Goal: Browse casually

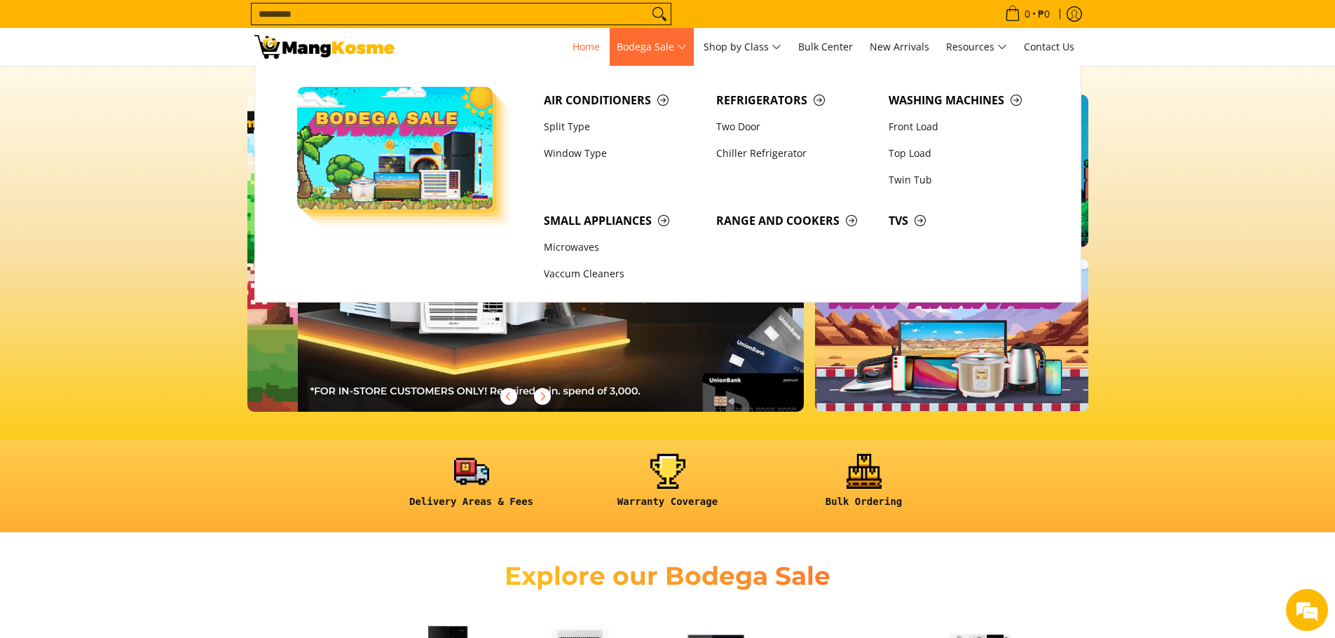
scroll to position [0, 1114]
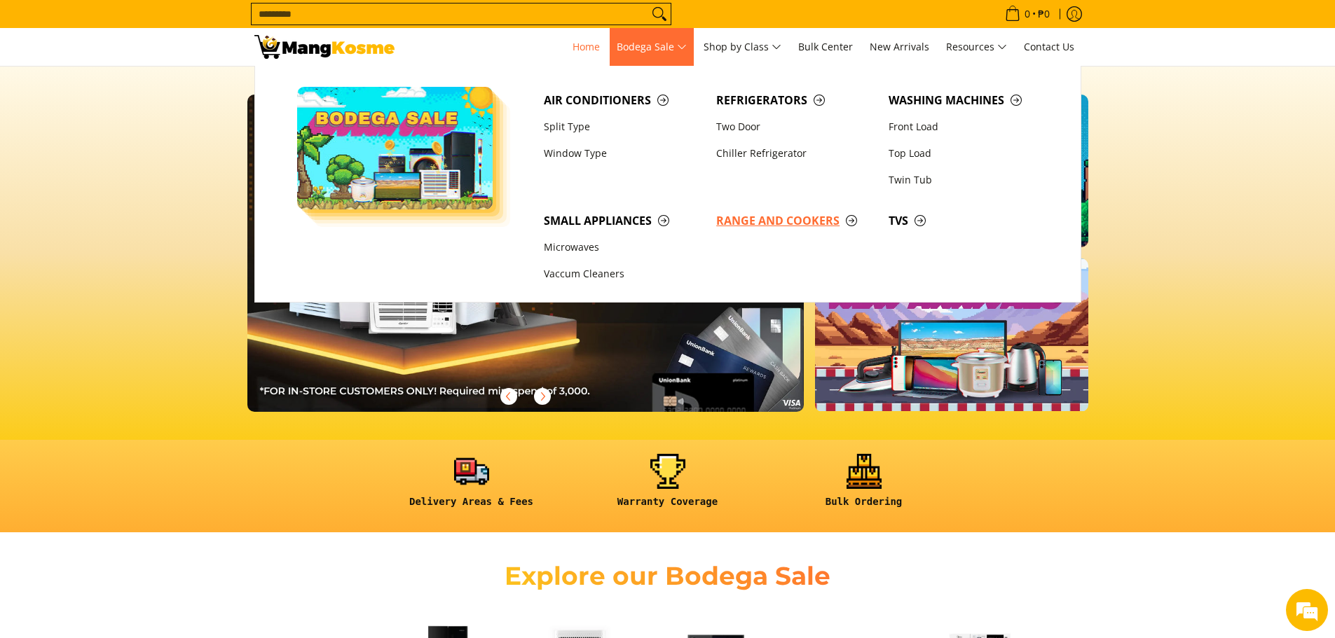
click at [640, 224] on span "Range and Cookers" at bounding box center [795, 221] width 158 height 18
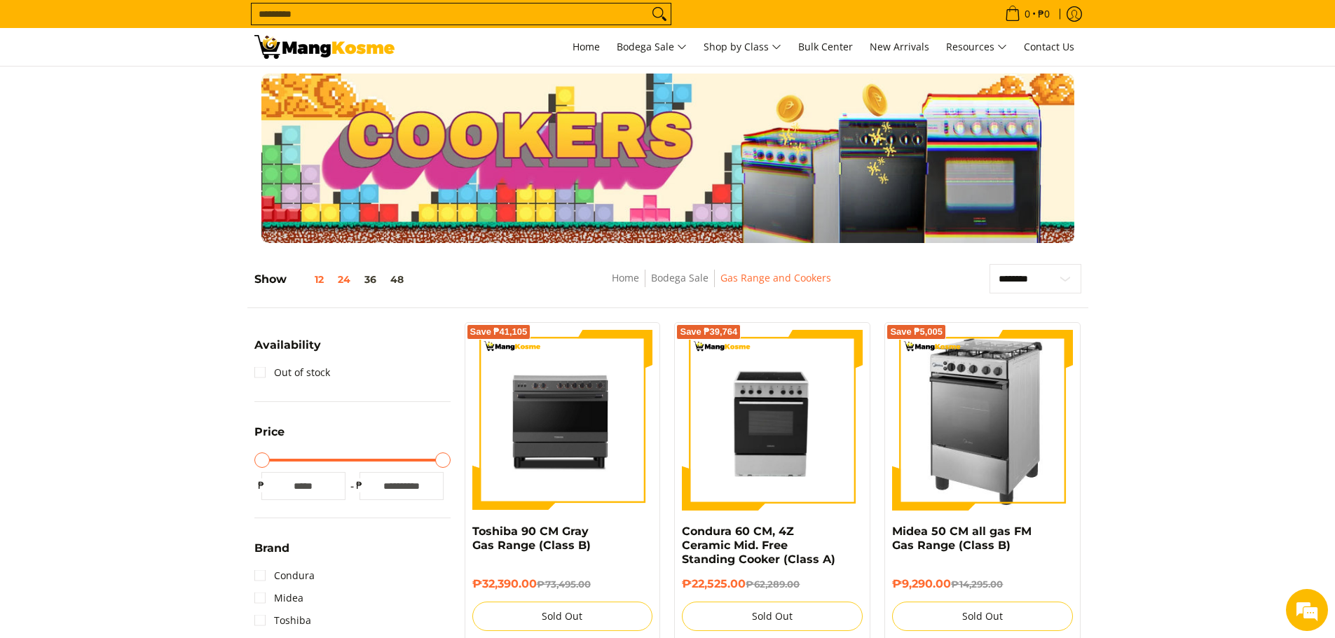
drag, startPoint x: 319, startPoint y: 282, endPoint x: 473, endPoint y: 328, distance: 161.0
click at [320, 282] on button "12" at bounding box center [309, 279] width 44 height 11
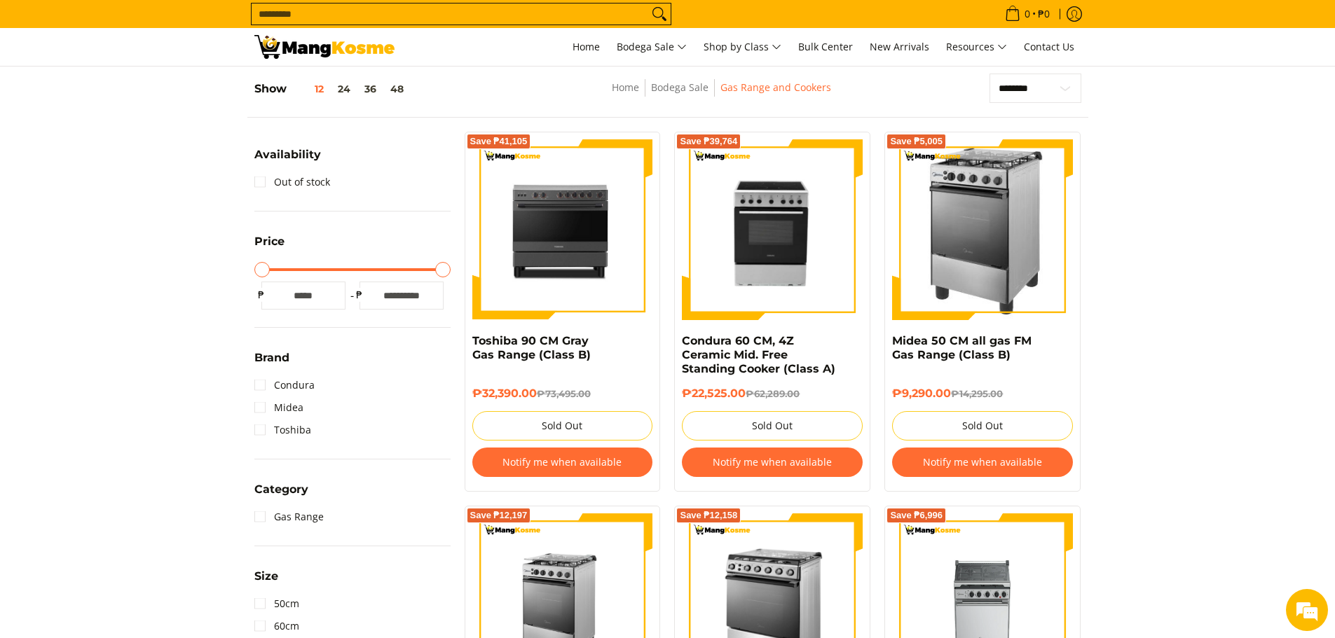
scroll to position [198, 0]
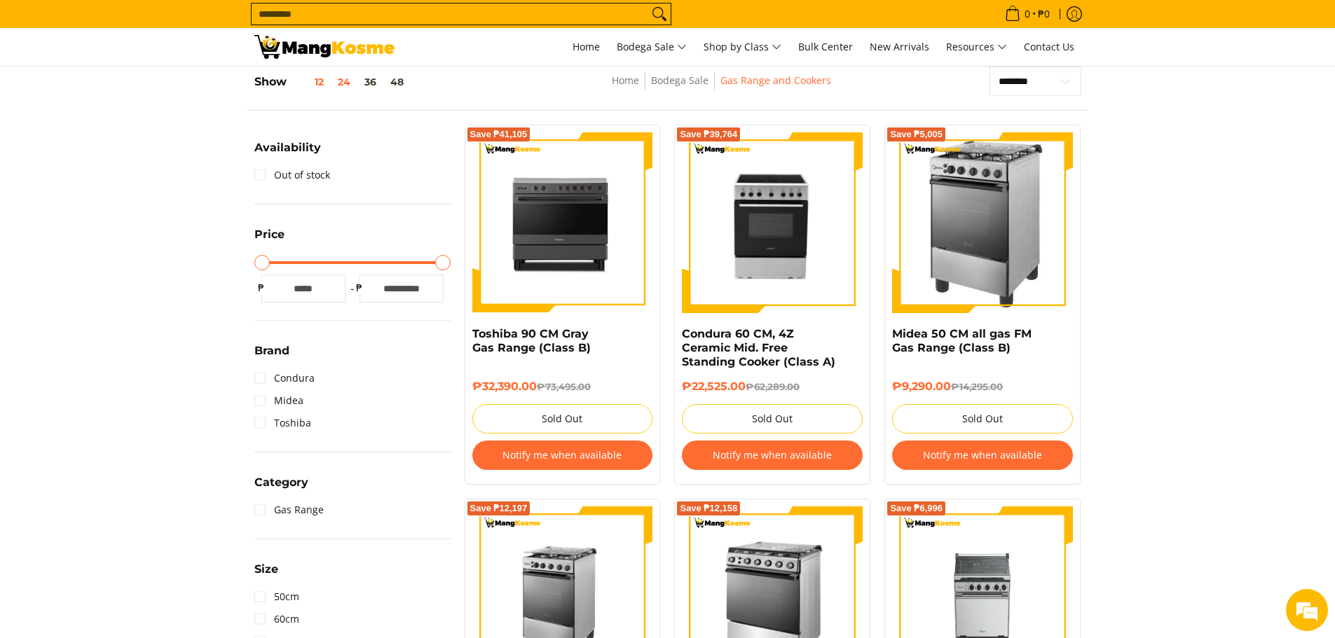
click at [343, 87] on button "24" at bounding box center [344, 81] width 27 height 11
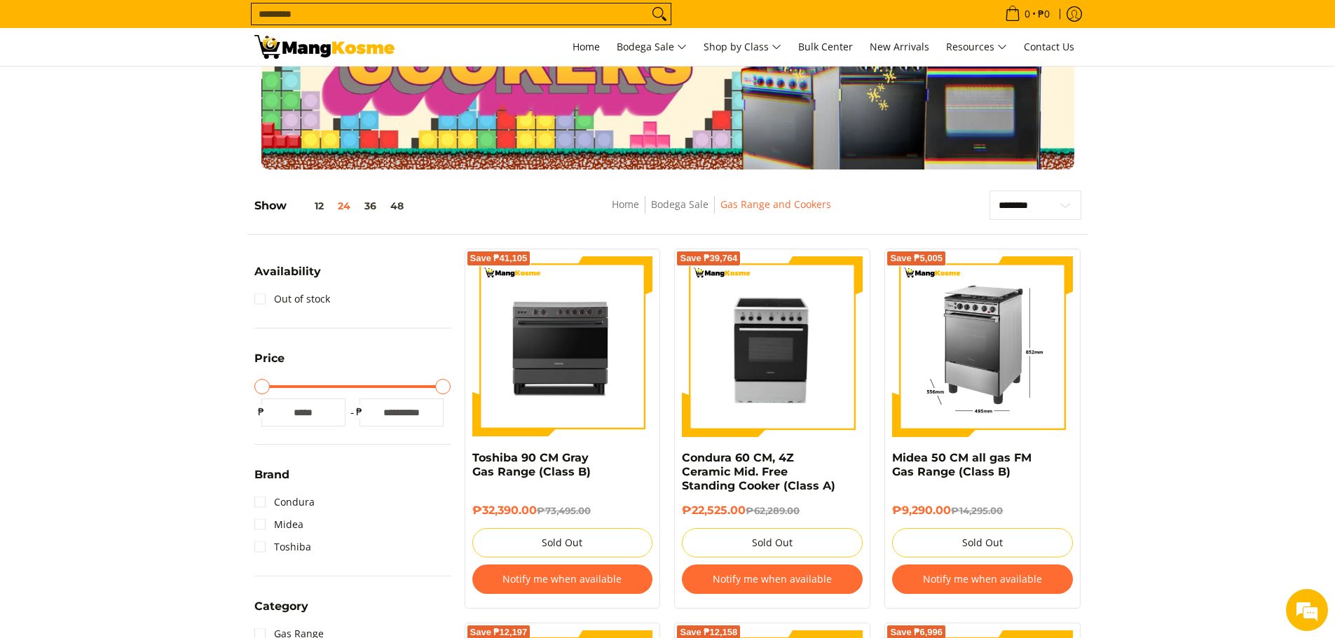
scroll to position [0, 0]
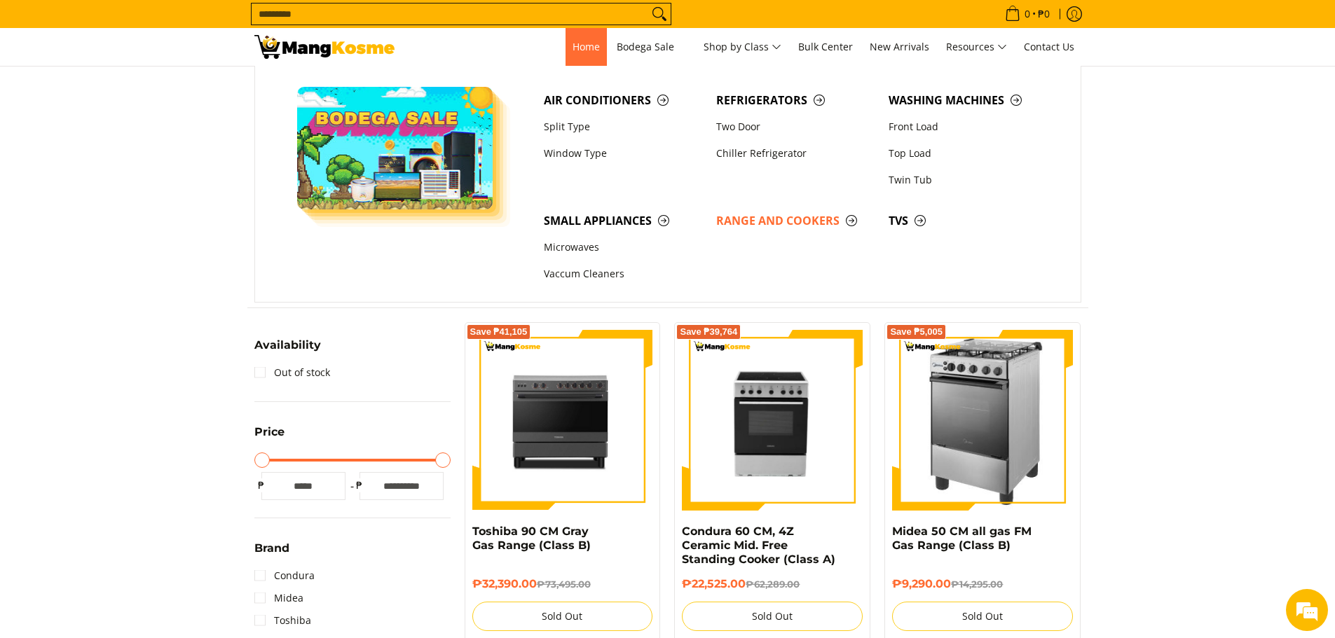
click at [575, 45] on span "Home" at bounding box center [586, 46] width 27 height 13
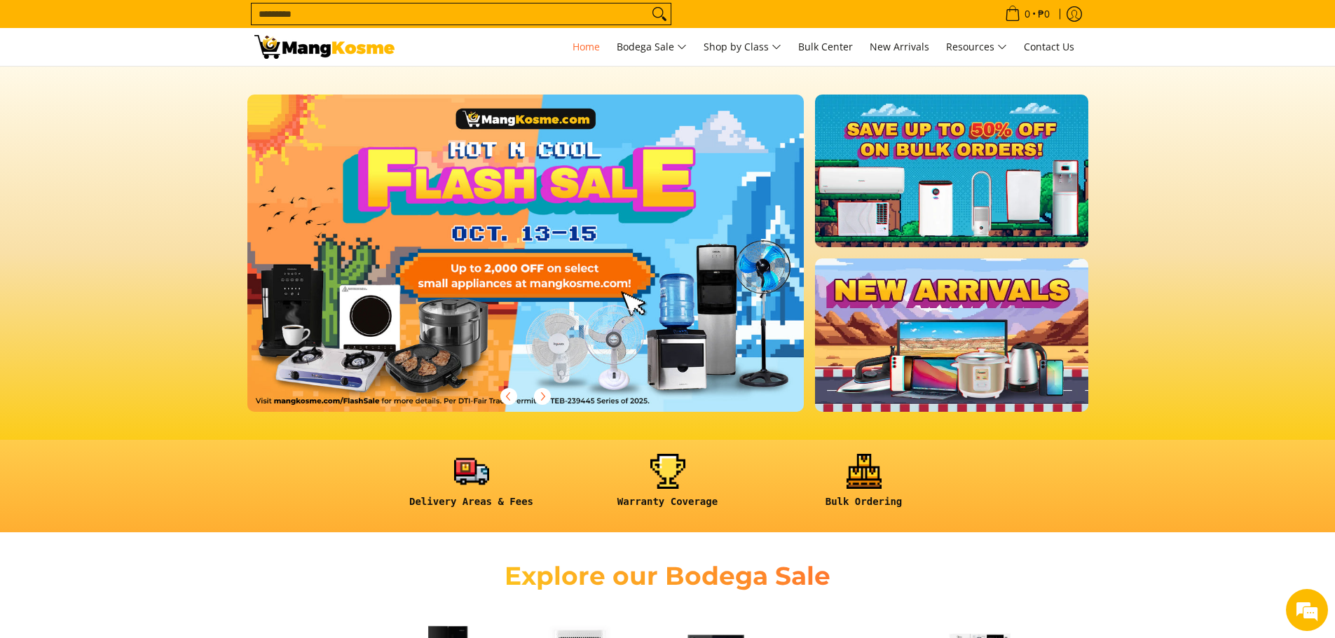
click at [885, 313] on link at bounding box center [951, 335] width 273 height 153
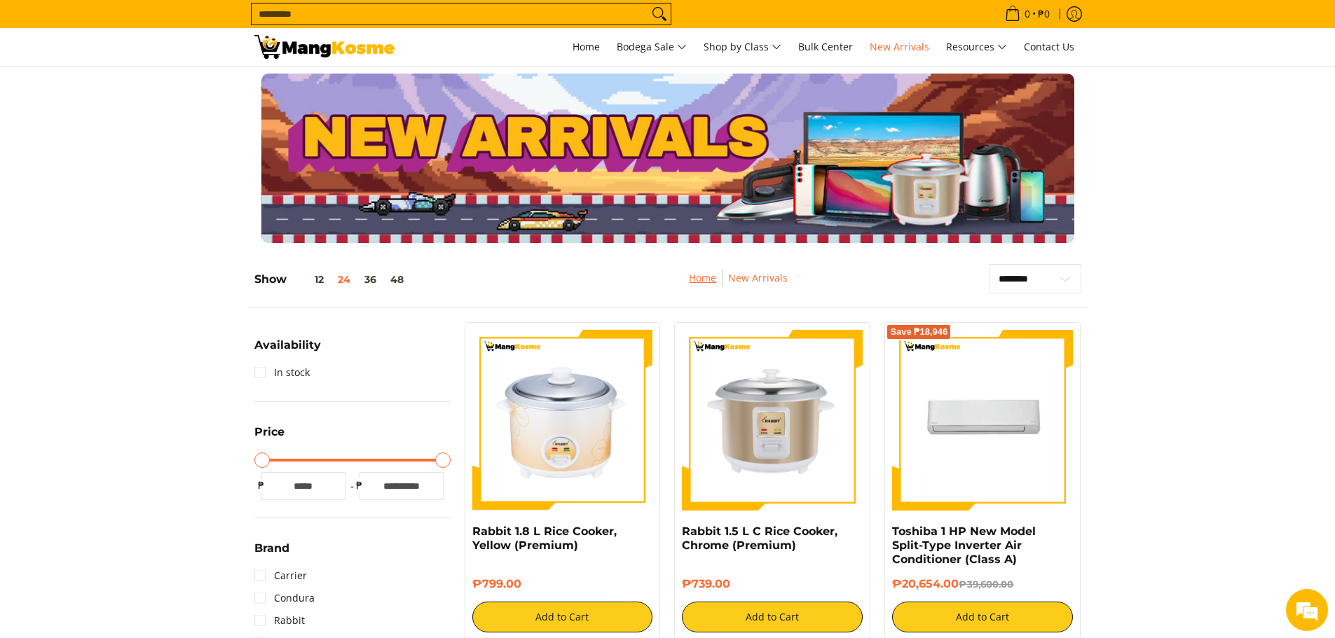
click at [703, 281] on link "Home" at bounding box center [702, 277] width 27 height 13
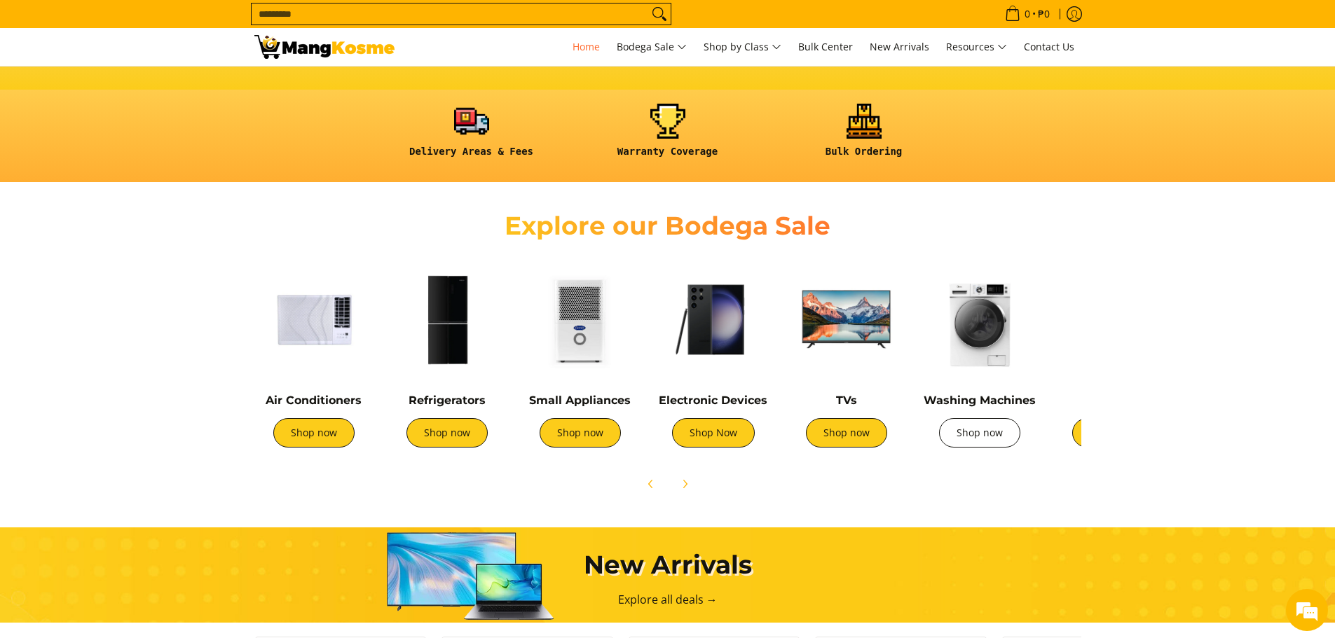
click at [976, 434] on link "Shop now" at bounding box center [979, 432] width 81 height 29
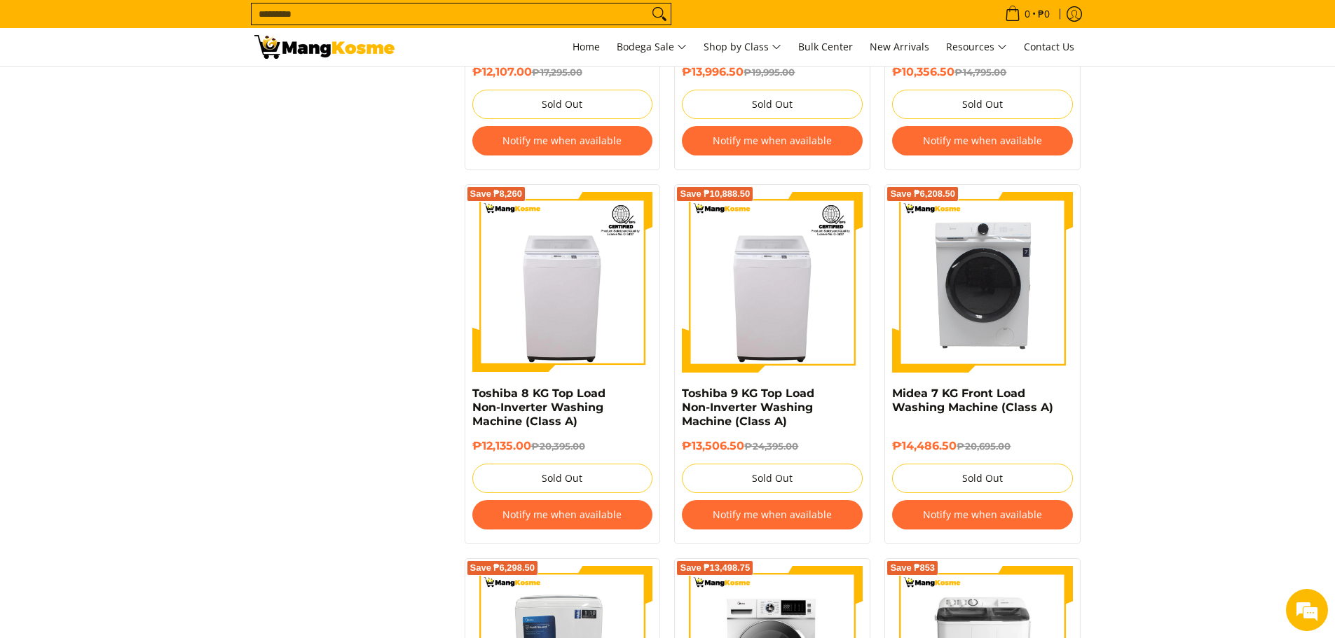
scroll to position [1121, 0]
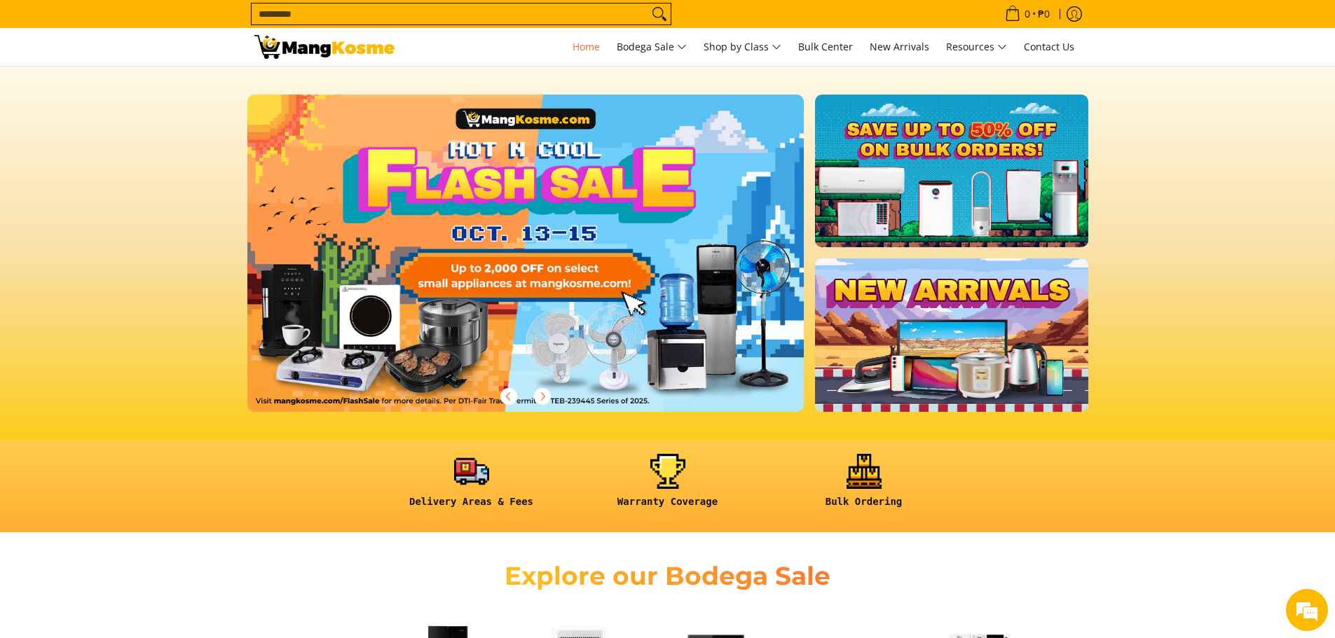
click at [943, 284] on link at bounding box center [951, 335] width 273 height 153
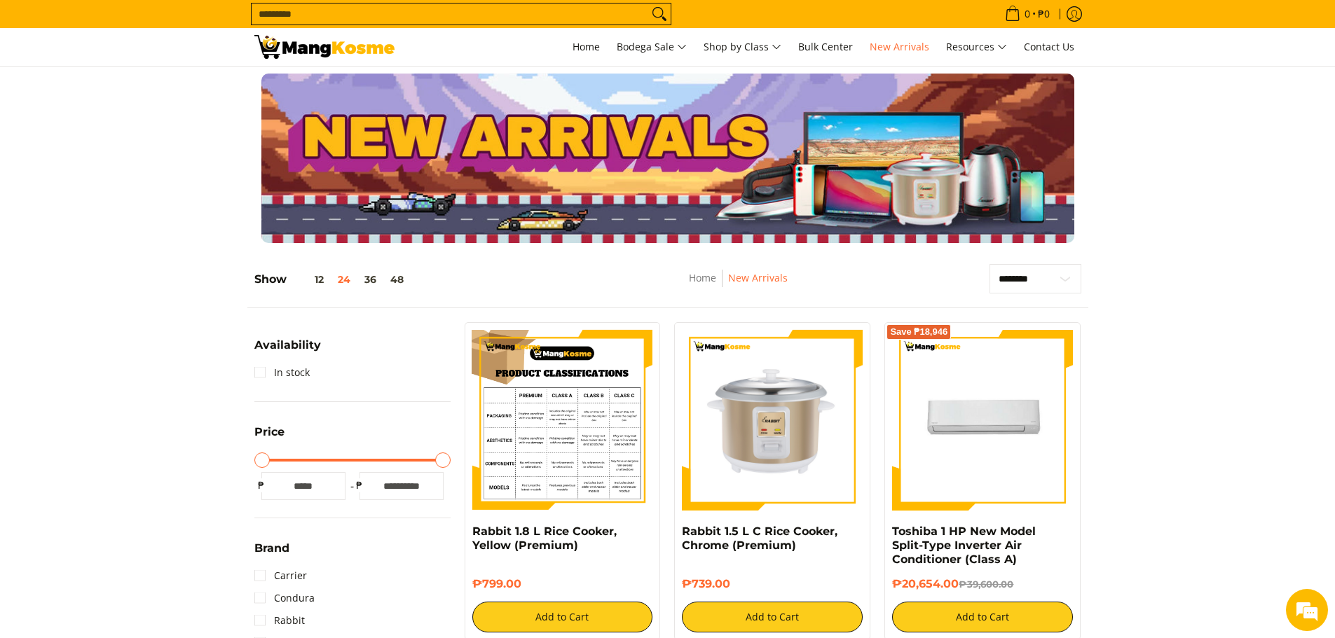
click at [583, 421] on img at bounding box center [562, 420] width 181 height 181
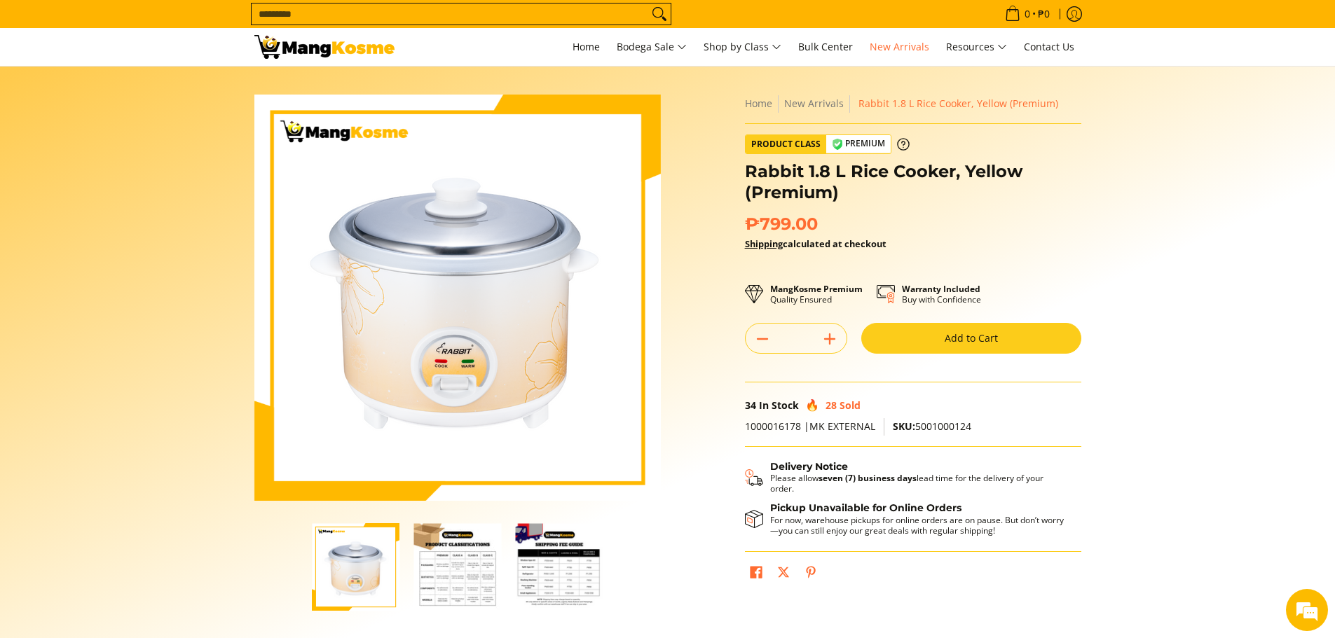
click at [456, 579] on img "Rabbit 1.8 L Rice Cooker, Yellow (Premium)-2" at bounding box center [458, 568] width 88 height 88
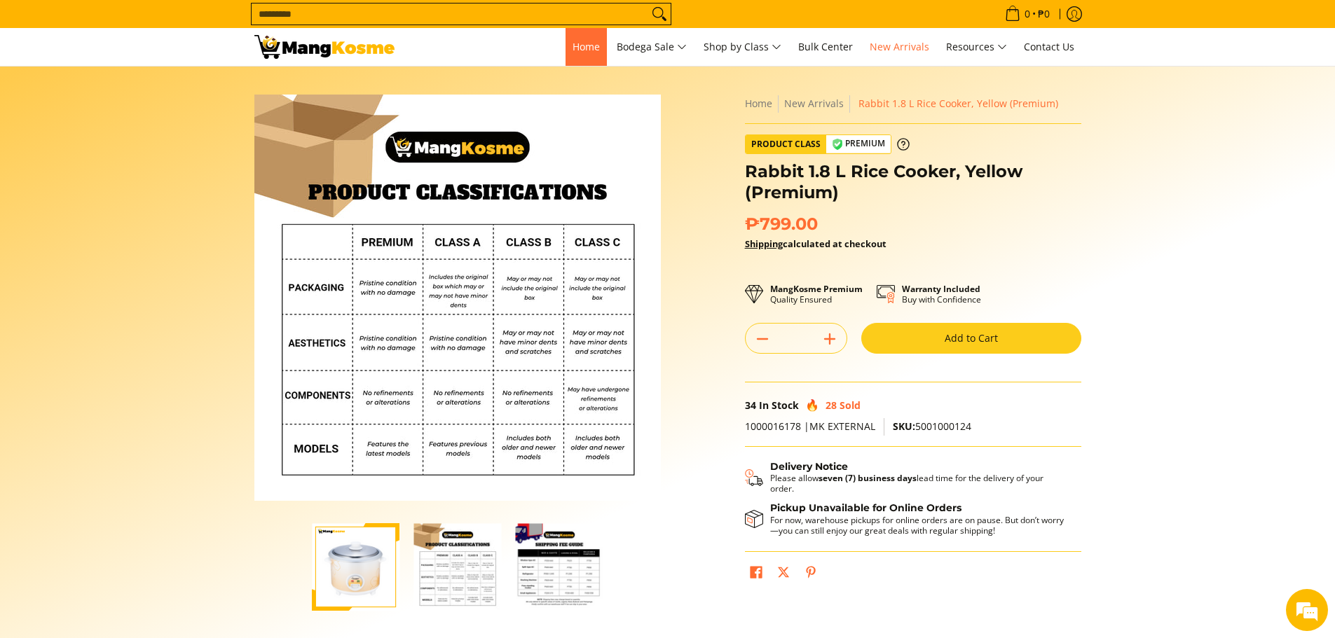
click at [580, 43] on span "Home" at bounding box center [586, 46] width 27 height 13
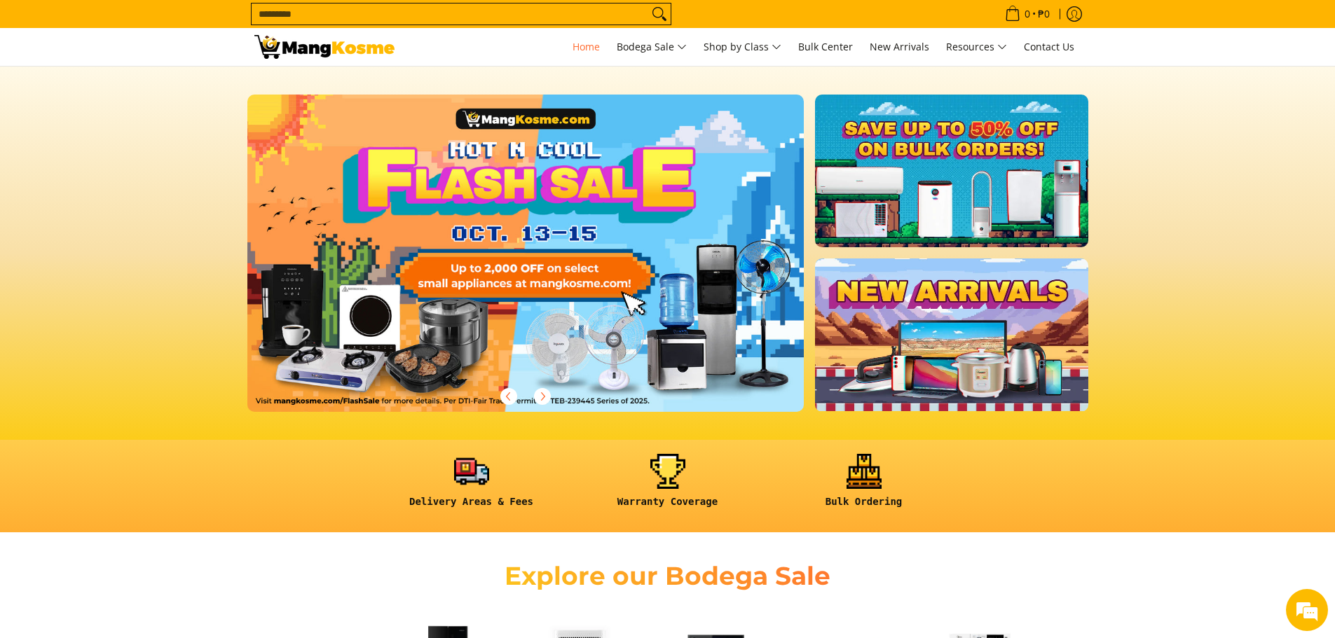
click at [922, 189] on link at bounding box center [951, 171] width 273 height 153
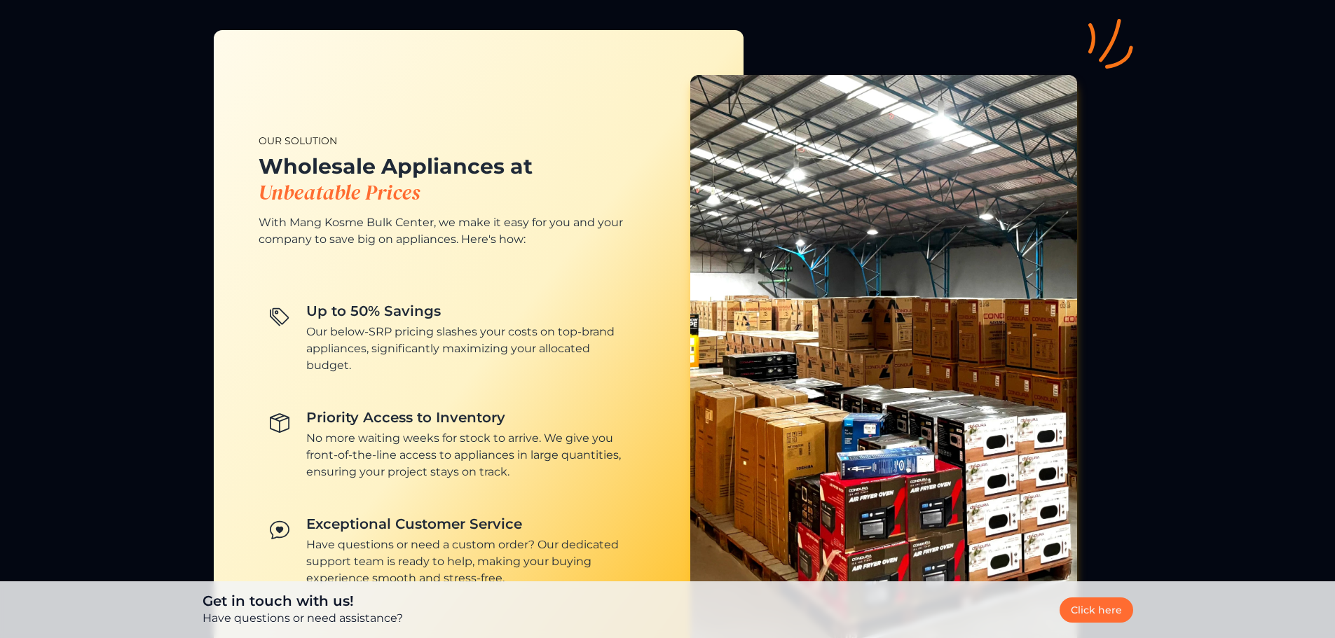
scroll to position [1332, 0]
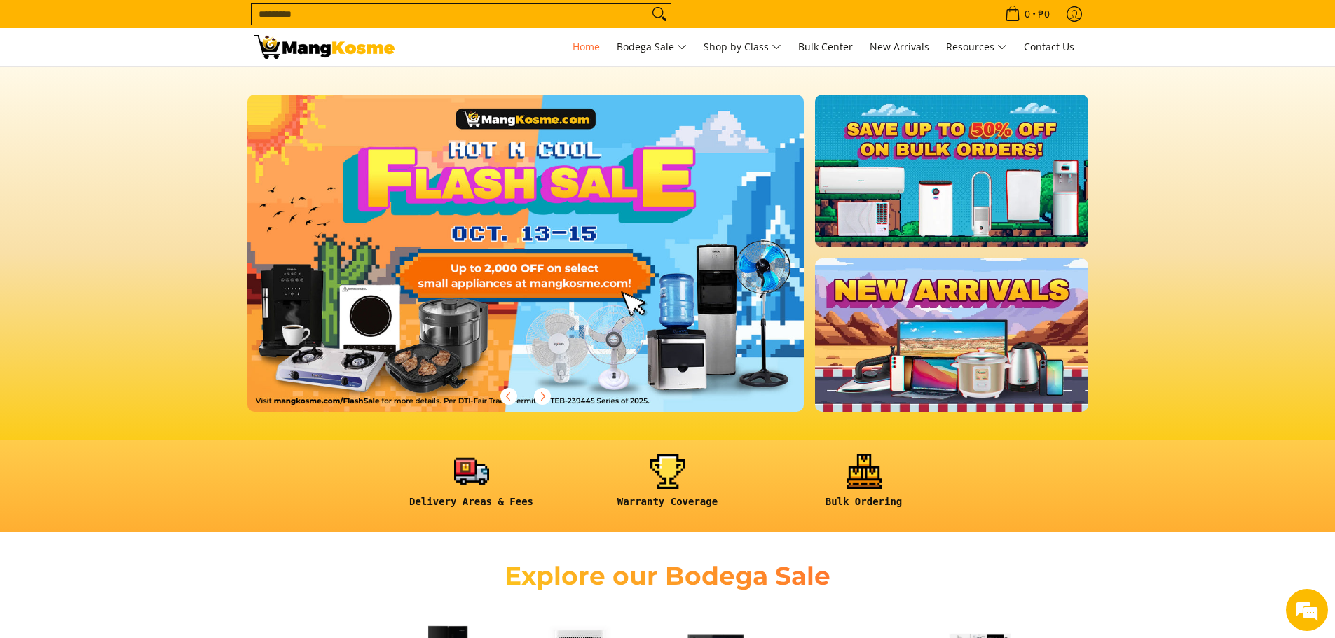
click at [955, 335] on link at bounding box center [951, 335] width 273 height 153
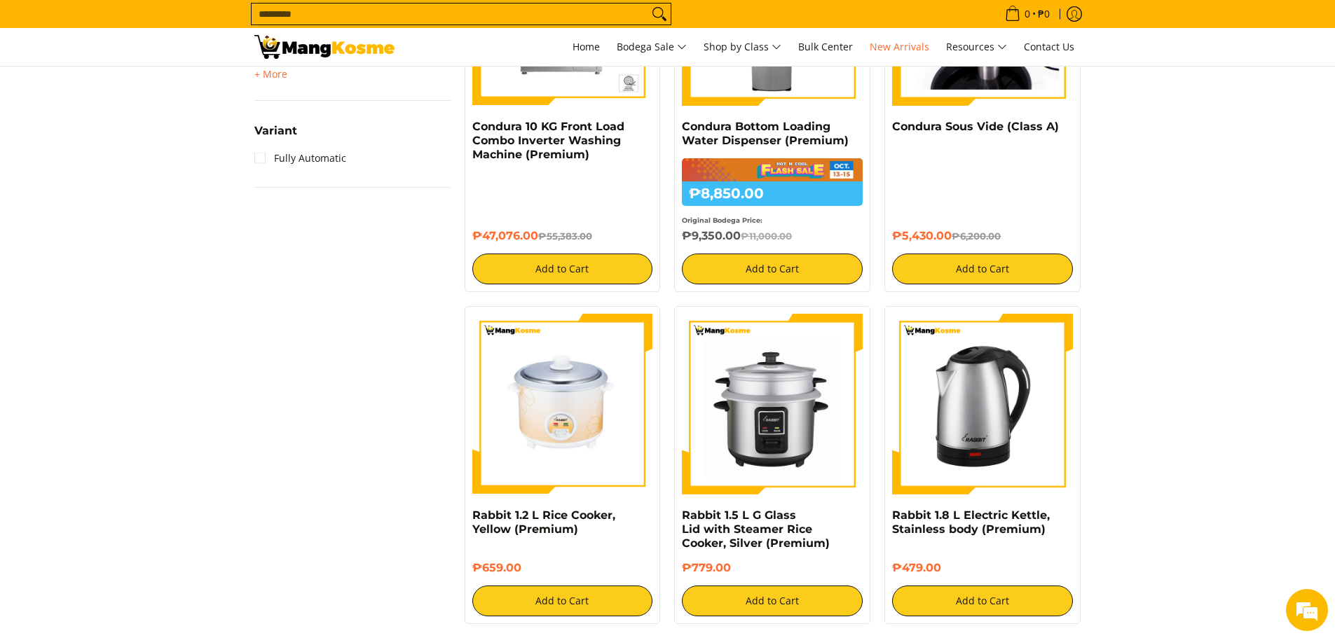
scroll to position [1472, 0]
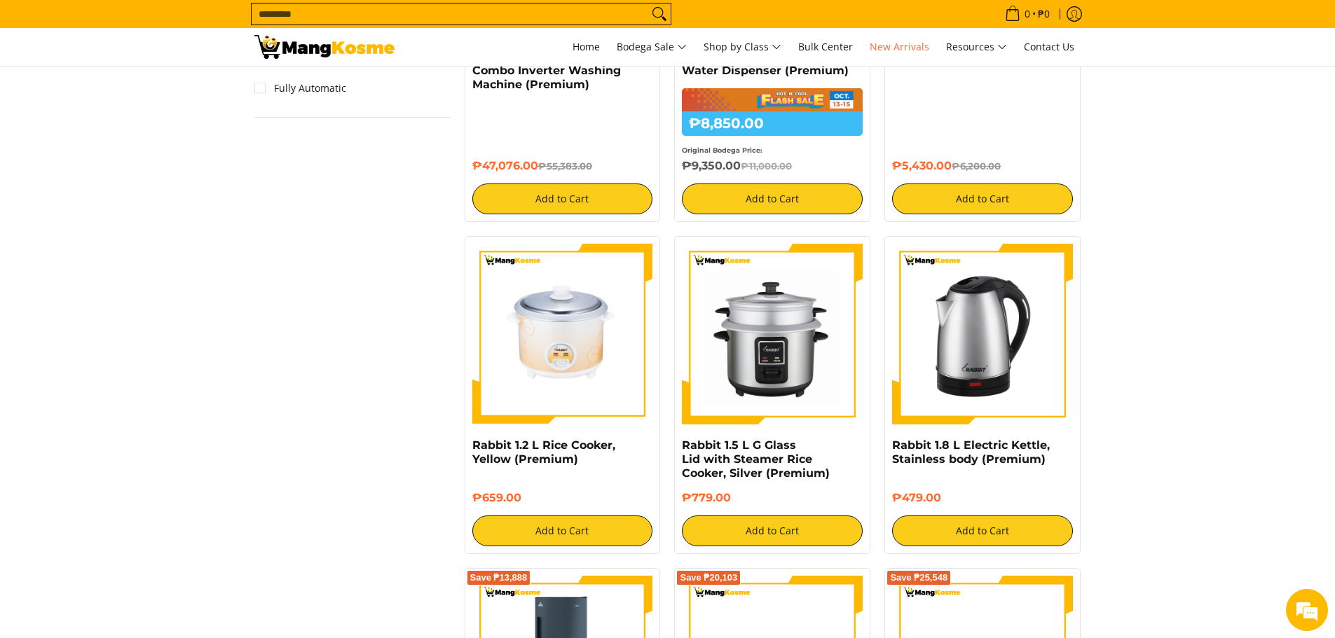
drag, startPoint x: 210, startPoint y: 277, endPoint x: 203, endPoint y: 232, distance: 45.4
click at [210, 277] on section "**********" at bounding box center [667, 212] width 1335 height 2869
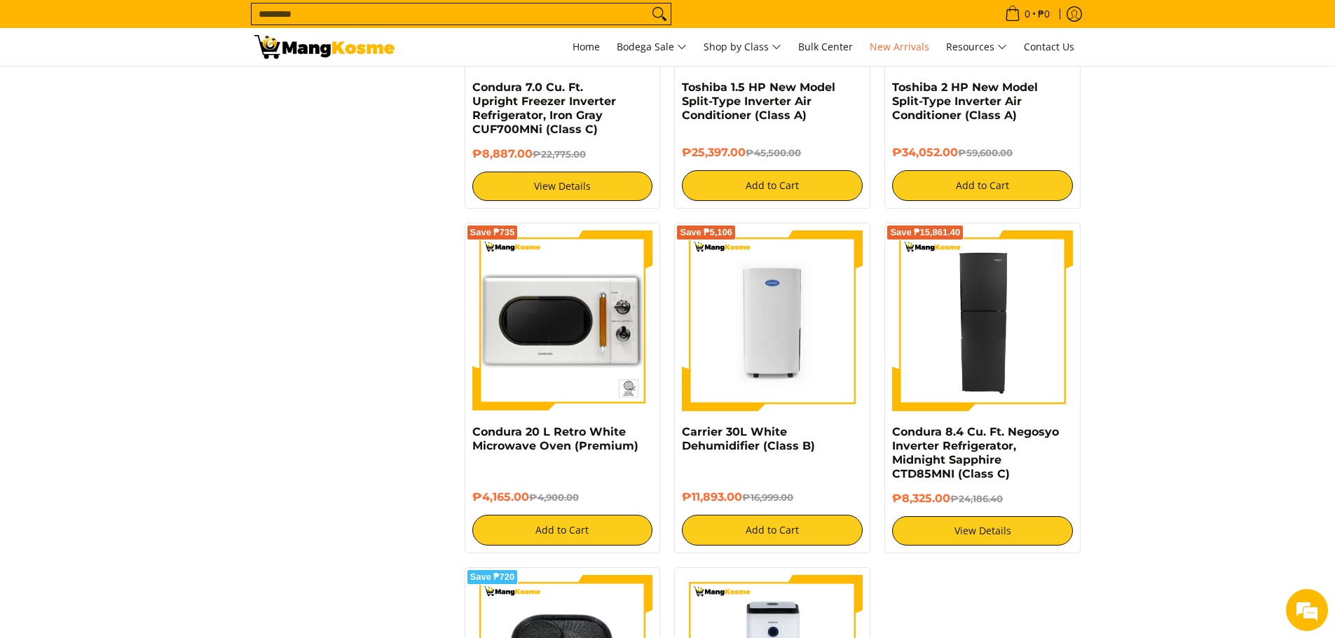
scroll to position [2103, 0]
